Goal: Information Seeking & Learning: Find specific fact

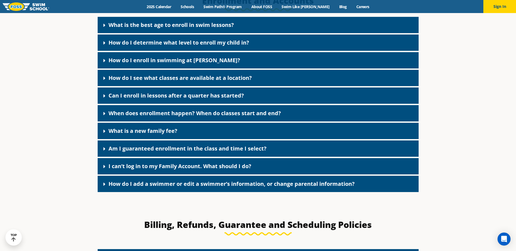
click at [212, 132] on div "What is a new family fee?" at bounding box center [258, 131] width 321 height 16
click at [103, 130] on icon at bounding box center [104, 131] width 5 height 5
click at [0, 0] on icon at bounding box center [0, 0] width 0 height 0
click at [105, 132] on icon at bounding box center [104, 131] width 2 height 3
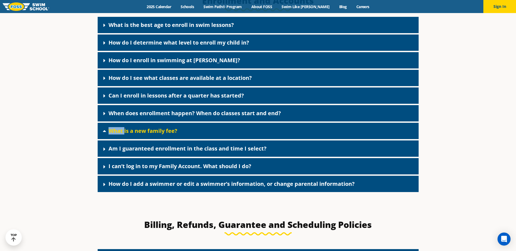
click at [105, 132] on icon at bounding box center [104, 131] width 3 height 2
click at [105, 132] on icon at bounding box center [104, 131] width 2 height 3
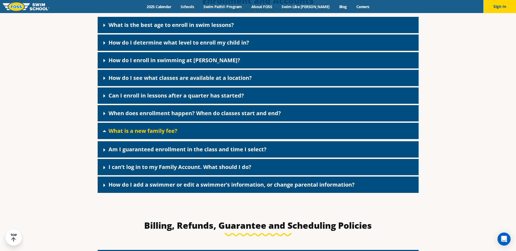
click at [105, 132] on icon at bounding box center [104, 131] width 3 height 2
click at [0, 0] on icon at bounding box center [0, 0] width 0 height 0
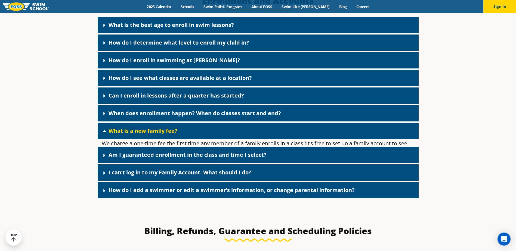
click at [105, 132] on icon at bounding box center [104, 131] width 3 height 2
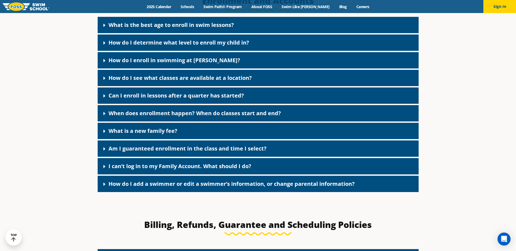
click at [105, 132] on icon at bounding box center [104, 131] width 2 height 3
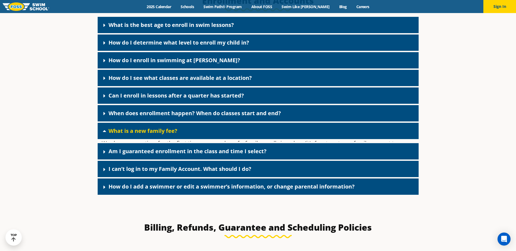
click at [105, 132] on icon at bounding box center [104, 131] width 3 height 2
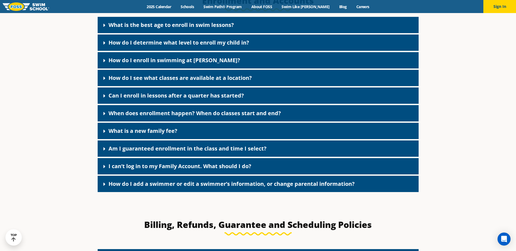
click at [105, 132] on icon at bounding box center [104, 131] width 2 height 3
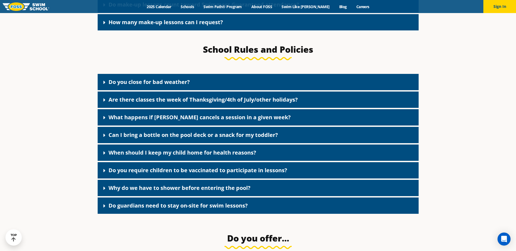
scroll to position [816, 0]
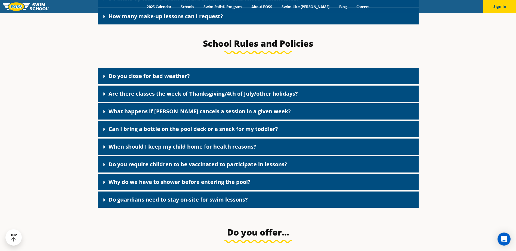
click at [104, 131] on icon at bounding box center [104, 129] width 2 height 3
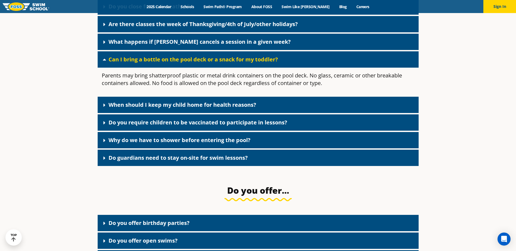
scroll to position [898, 0]
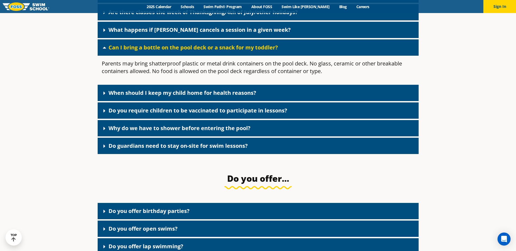
click at [105, 130] on icon at bounding box center [104, 128] width 5 height 5
click at [0, 0] on icon at bounding box center [0, 0] width 0 height 0
drag, startPoint x: 105, startPoint y: 130, endPoint x: 104, endPoint y: 134, distance: 3.9
click at [104, 131] on icon at bounding box center [104, 128] width 2 height 3
click at [0, 0] on icon at bounding box center [0, 0] width 0 height 0
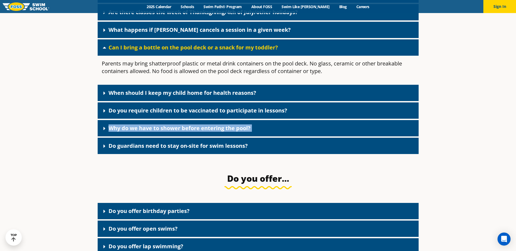
click at [104, 131] on icon at bounding box center [104, 128] width 2 height 3
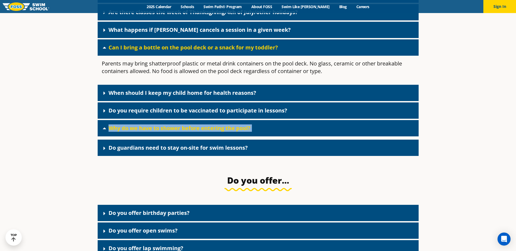
click at [104, 131] on icon at bounding box center [104, 128] width 5 height 5
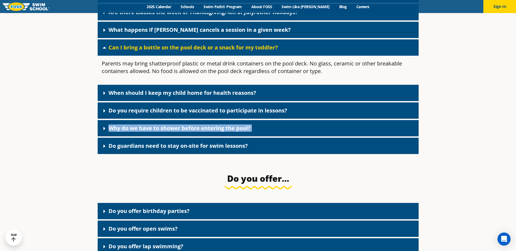
click at [104, 131] on icon at bounding box center [104, 128] width 2 height 3
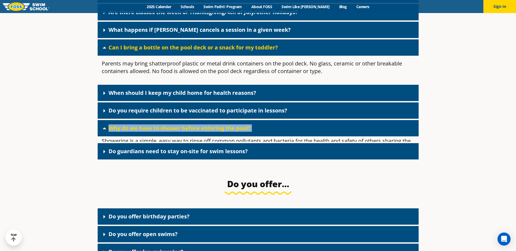
click at [104, 131] on icon at bounding box center [104, 128] width 5 height 5
click at [0, 0] on icon at bounding box center [0, 0] width 0 height 0
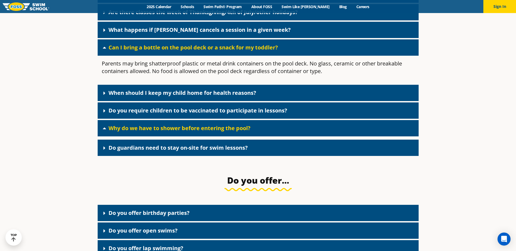
click at [104, 131] on icon at bounding box center [104, 128] width 5 height 5
click at [0, 0] on icon at bounding box center [0, 0] width 0 height 0
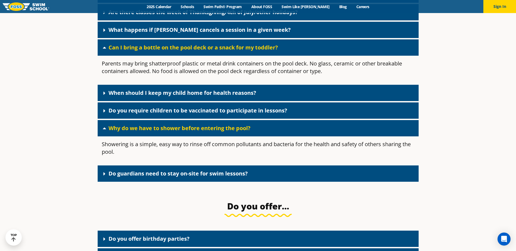
click at [107, 177] on icon at bounding box center [104, 173] width 5 height 5
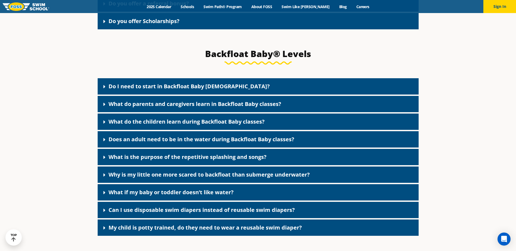
scroll to position [1306, 0]
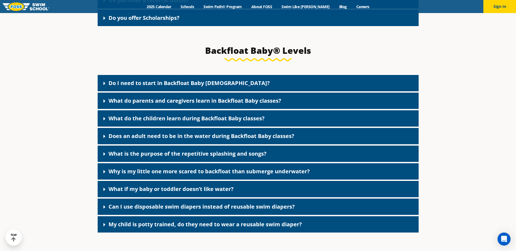
click at [166, 140] on link "Does an adult need to be in the water during Backfloat Baby classes?" at bounding box center [202, 135] width 186 height 7
click at [103, 139] on icon at bounding box center [104, 136] width 5 height 5
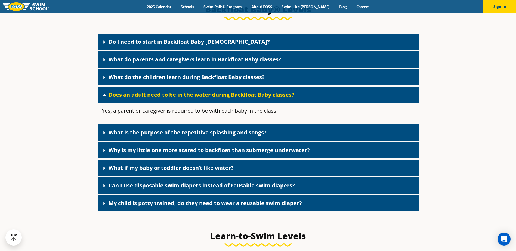
scroll to position [1360, 0]
